Goal: Task Accomplishment & Management: Use online tool/utility

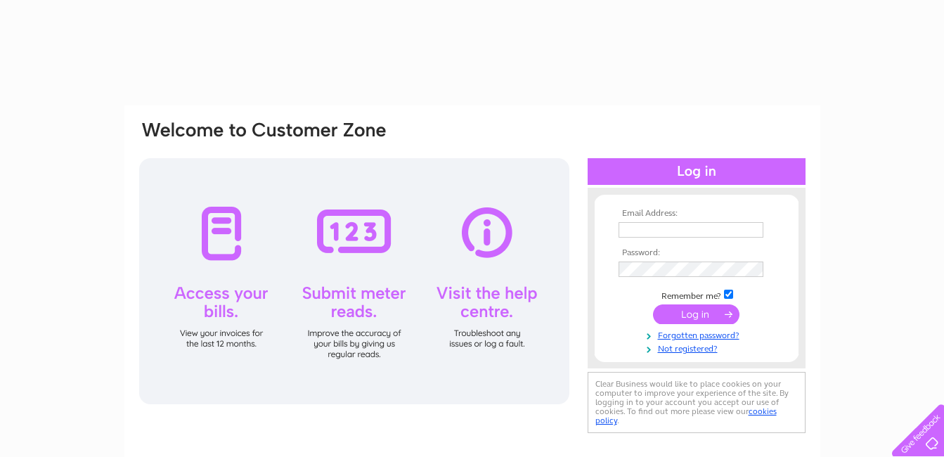
type input "isabelcranston149@btinternet.com"
drag, startPoint x: 0, startPoint y: 0, endPoint x: 694, endPoint y: 313, distance: 761.1
click at [698, 313] on input "submit" at bounding box center [696, 314] width 86 height 20
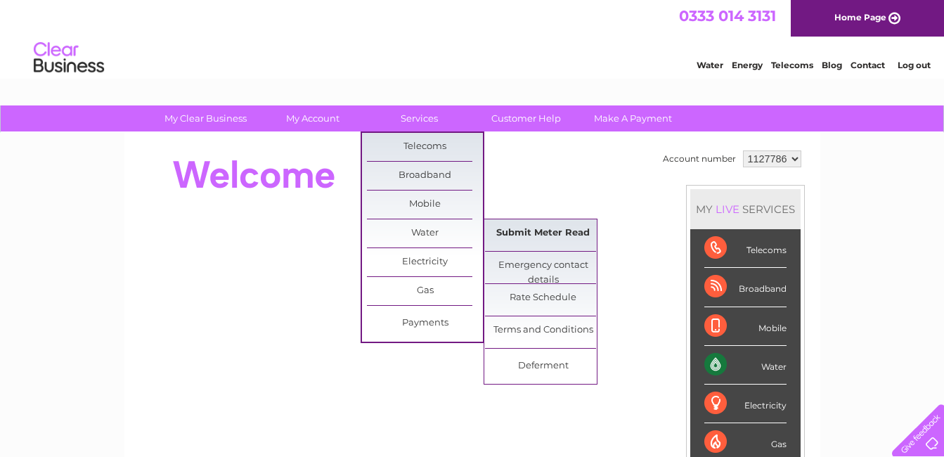
click at [542, 238] on link "Submit Meter Read" at bounding box center [543, 233] width 116 height 28
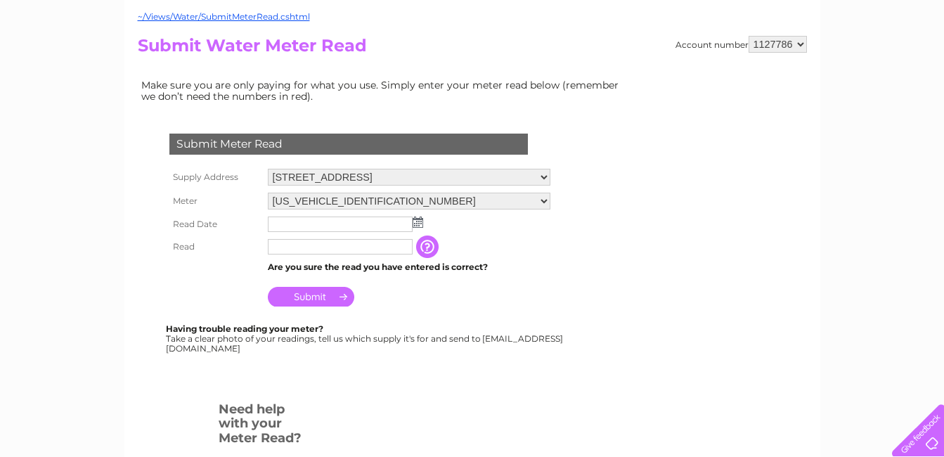
scroll to position [141, 0]
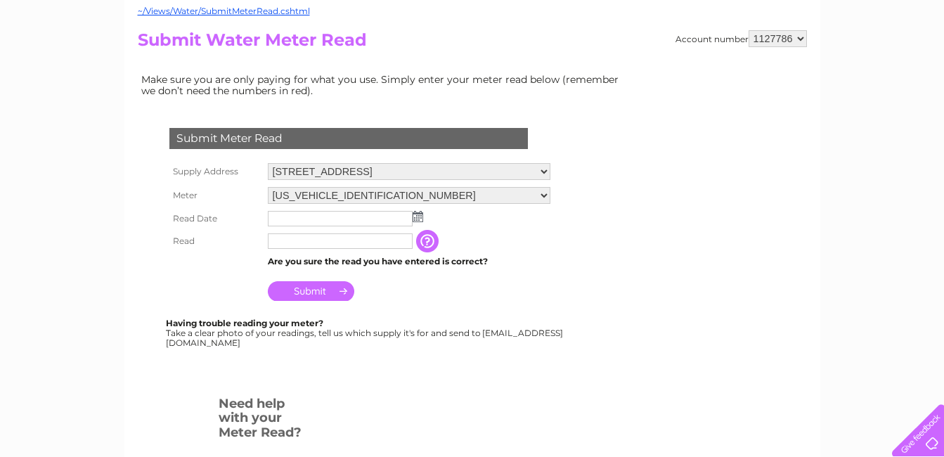
click at [419, 218] on img at bounding box center [418, 216] width 11 height 11
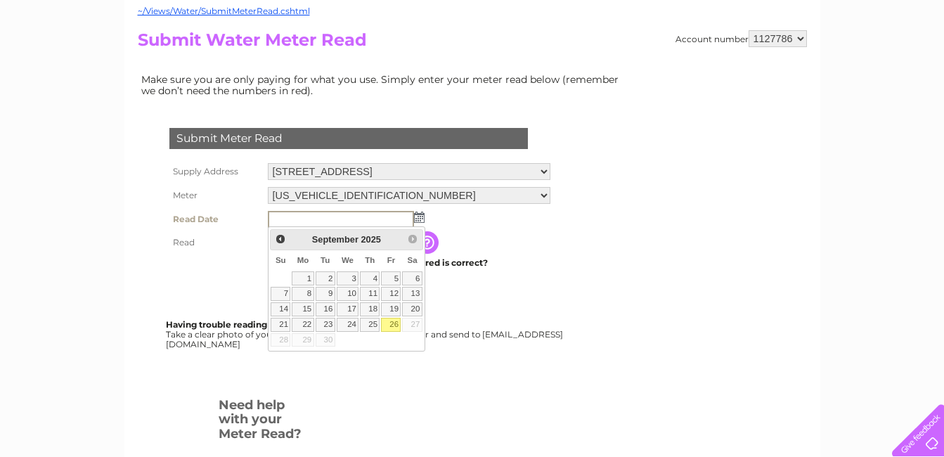
click at [391, 323] on link "26" at bounding box center [391, 325] width 20 height 14
type input "2025/09/26"
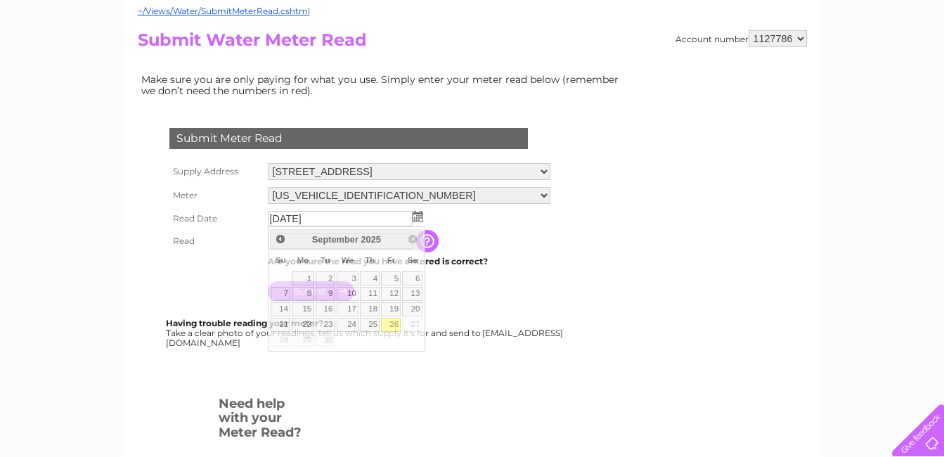
click at [391, 323] on link "26" at bounding box center [391, 325] width 20 height 14
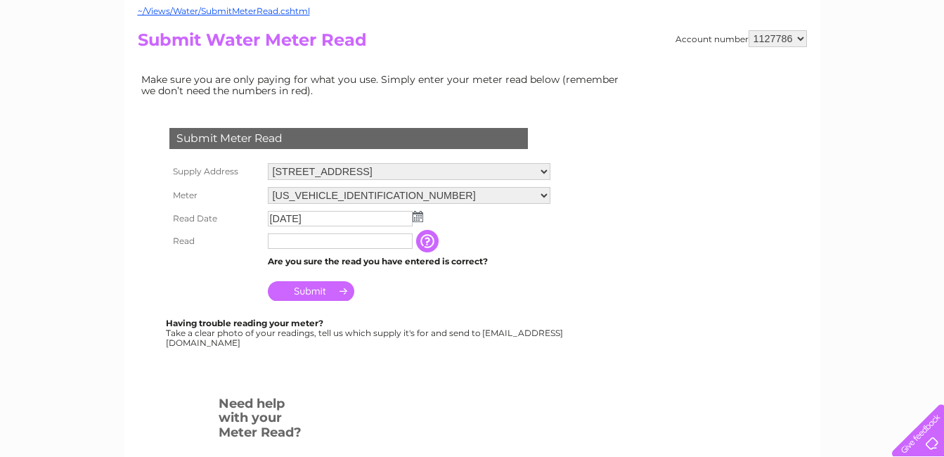
click at [287, 240] on input "text" at bounding box center [340, 240] width 145 height 15
type input "00404"
click at [320, 293] on input "Submit" at bounding box center [311, 293] width 86 height 20
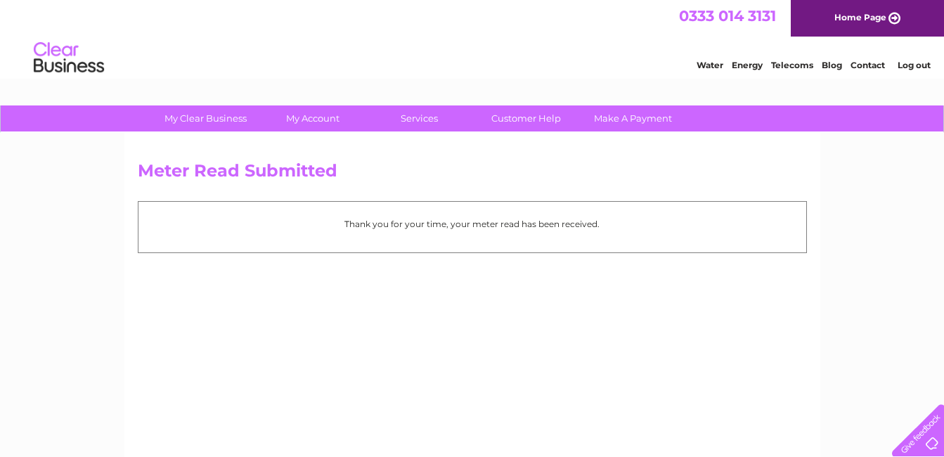
click at [907, 61] on link "Log out" at bounding box center [913, 65] width 33 height 11
